Goal: Information Seeking & Learning: Learn about a topic

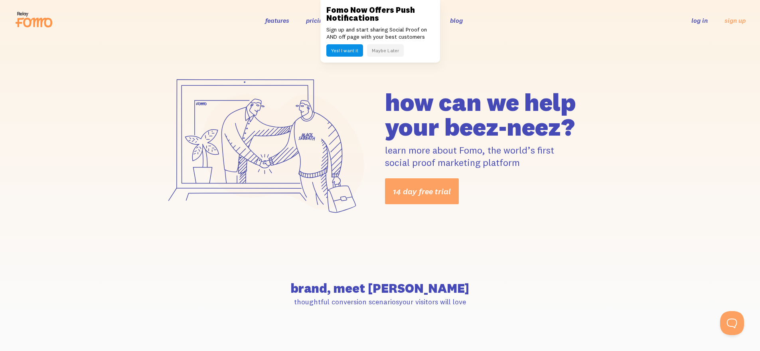
click at [391, 50] on button "Maybe Later" at bounding box center [385, 50] width 37 height 12
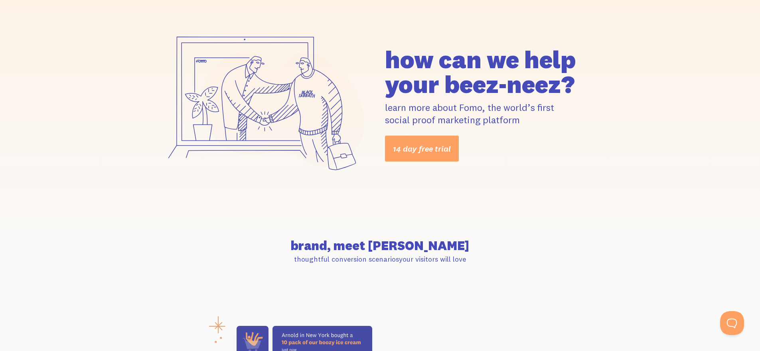
scroll to position [2, 0]
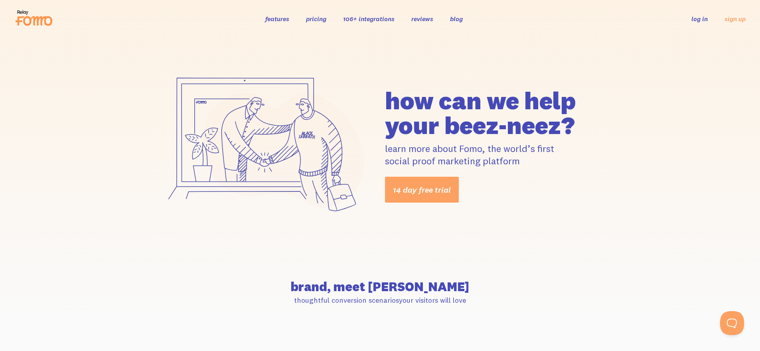
click at [423, 19] on link "reviews" at bounding box center [422, 19] width 22 height 8
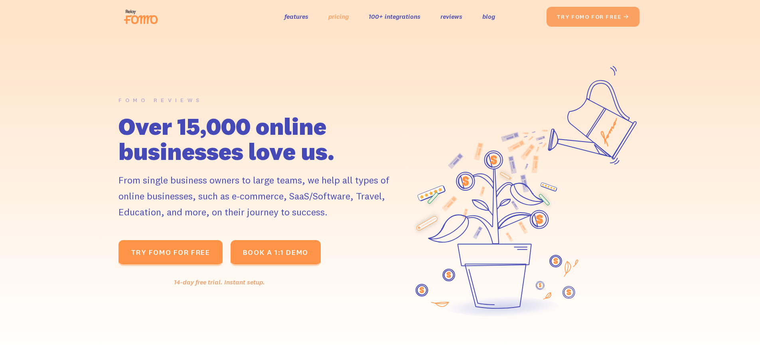
click at [332, 13] on link "pricing" at bounding box center [338, 17] width 20 height 12
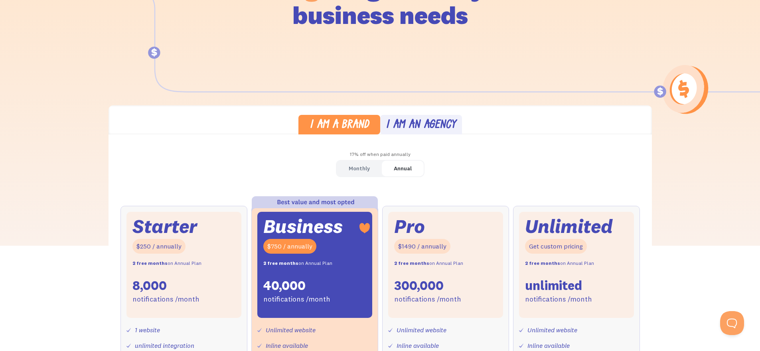
scroll to position [122, 0]
click at [357, 169] on div "Monthly" at bounding box center [359, 169] width 21 height 12
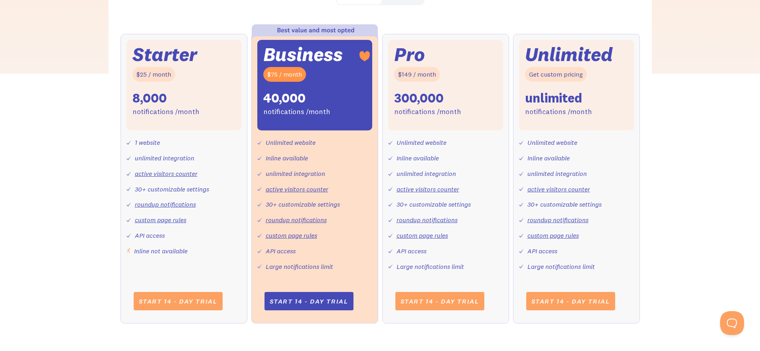
scroll to position [295, 0]
click at [437, 235] on link "custom page rules" at bounding box center [422, 235] width 51 height 8
